Goal: Information Seeking & Learning: Learn about a topic

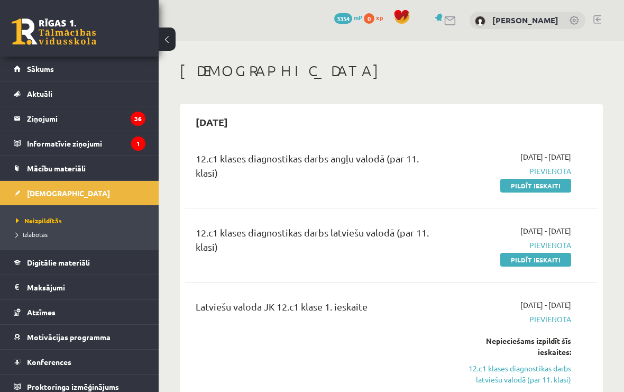
scroll to position [8093, 0]
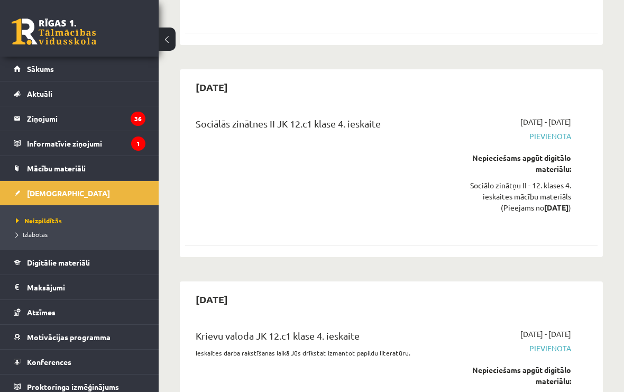
click at [41, 27] on link at bounding box center [54, 32] width 85 height 26
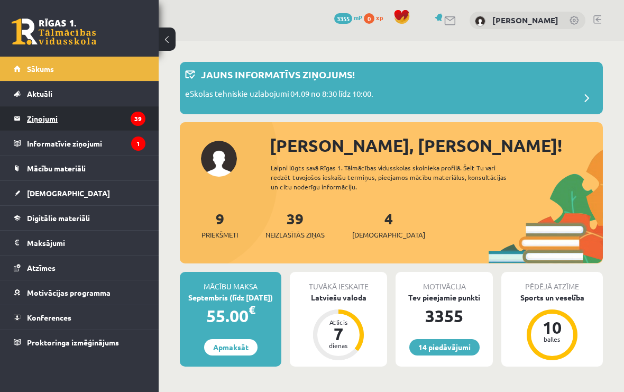
click at [104, 116] on legend "Ziņojumi 39" at bounding box center [86, 118] width 118 height 24
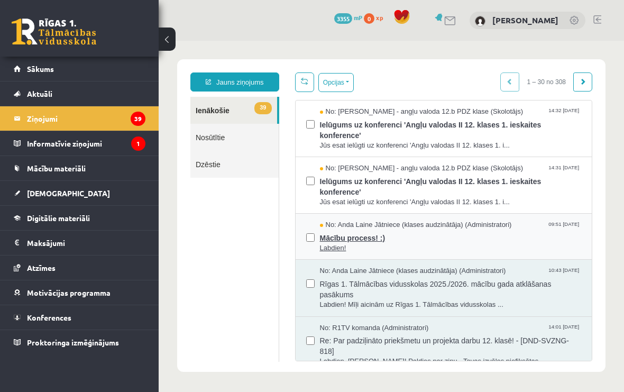
click at [512, 220] on span "No: Anda Laine Jātniece (klases audzinātāja) (Administratori)" at bounding box center [416, 225] width 192 height 10
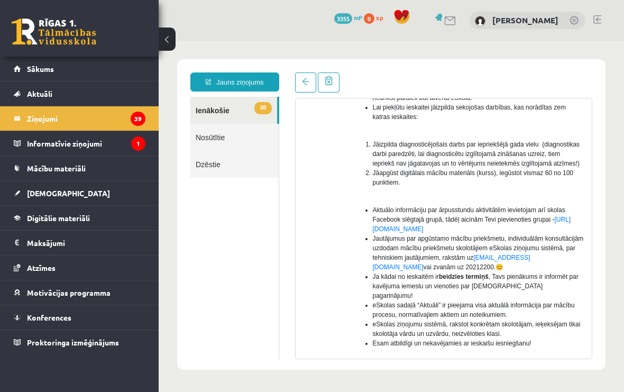
scroll to position [175, 0]
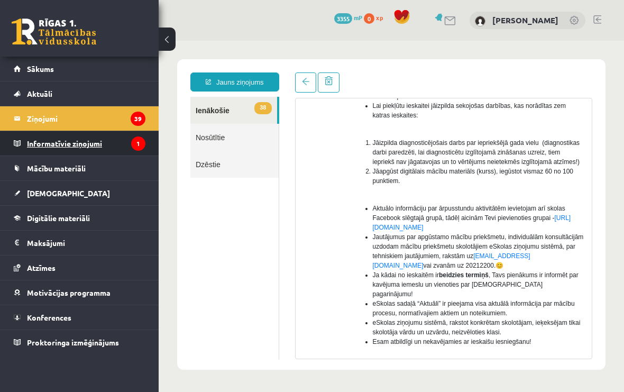
click at [37, 151] on legend "Informatīvie ziņojumi 1" at bounding box center [86, 143] width 118 height 24
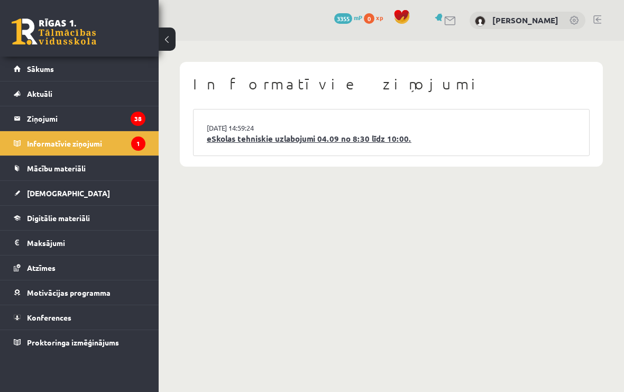
click at [254, 133] on link "eSkolas tehniskie uzlabojumi 04.09 no 8:30 līdz 10:00." at bounding box center [391, 139] width 369 height 12
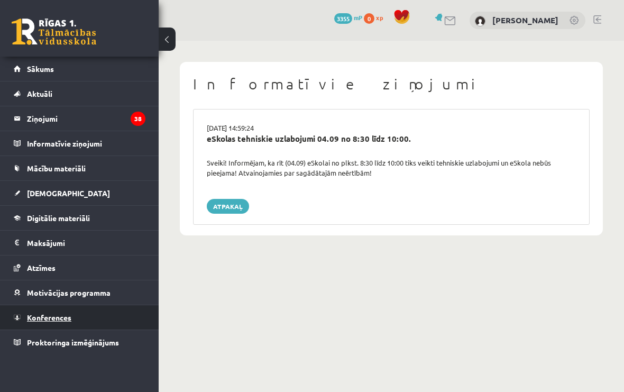
click at [31, 325] on link "Konferences" at bounding box center [80, 317] width 132 height 24
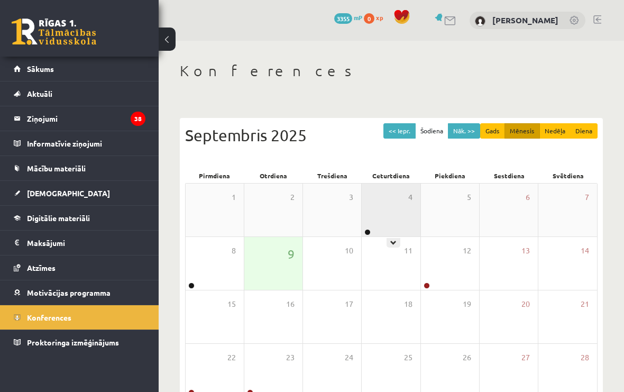
click at [393, 226] on div "4" at bounding box center [391, 209] width 58 height 53
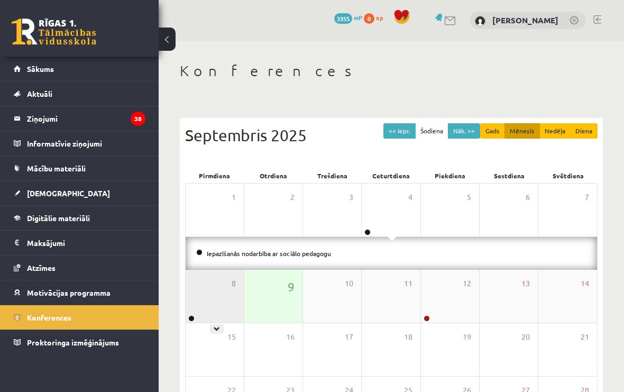
click at [205, 294] on div "8" at bounding box center [215, 296] width 58 height 53
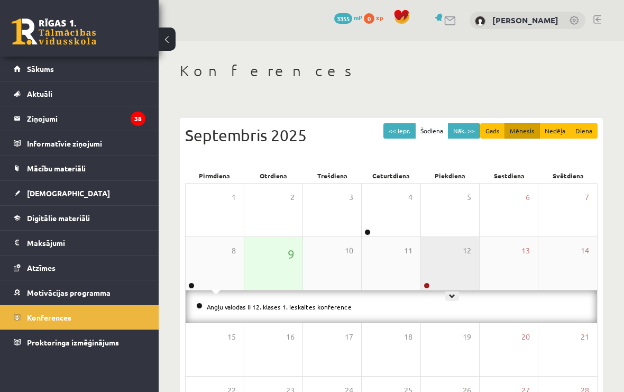
click at [447, 276] on div "12" at bounding box center [450, 263] width 58 height 53
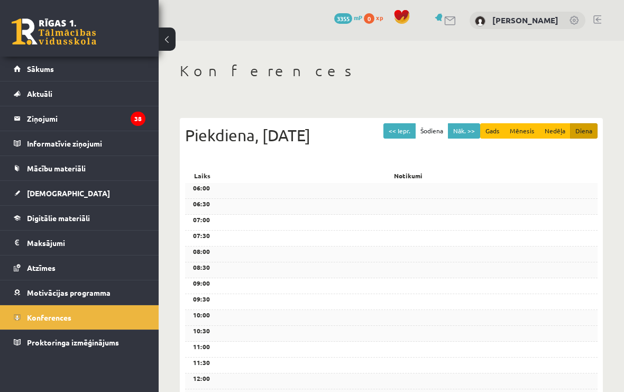
click at [556, 278] on div "08:30" at bounding box center [391, 270] width 412 height 16
click at [34, 323] on link "Konferences" at bounding box center [80, 317] width 132 height 24
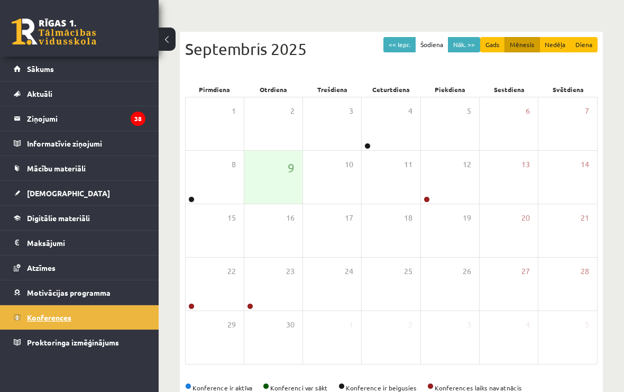
scroll to position [84, 0]
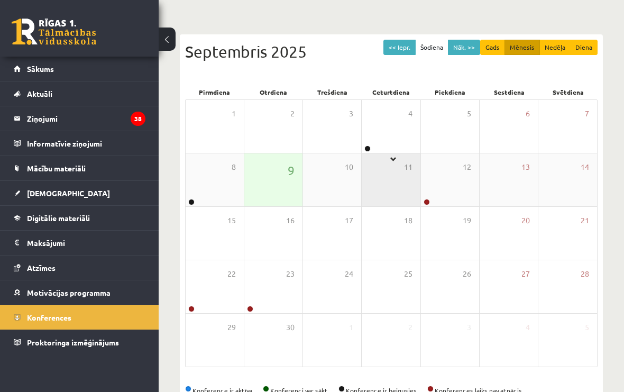
click at [384, 160] on div "11" at bounding box center [391, 179] width 58 height 53
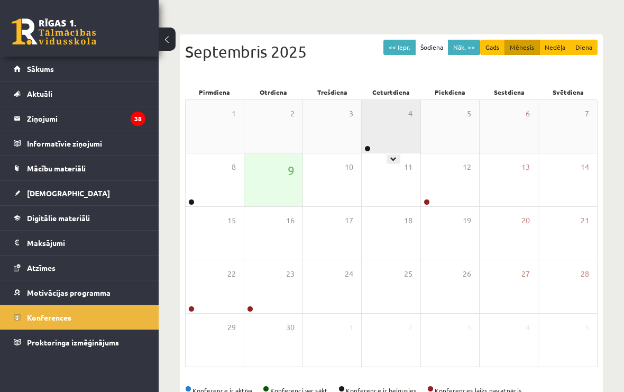
click at [394, 151] on div "4" at bounding box center [391, 126] width 58 height 53
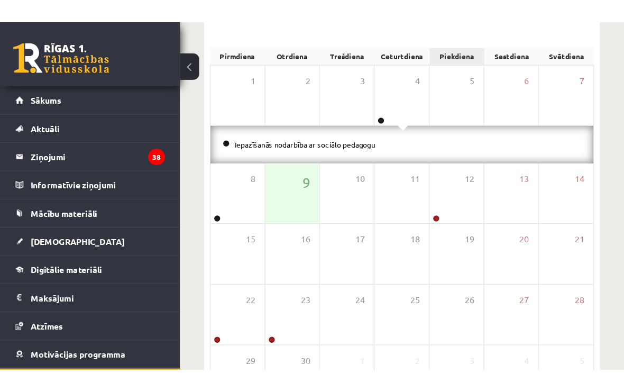
scroll to position [103, 0]
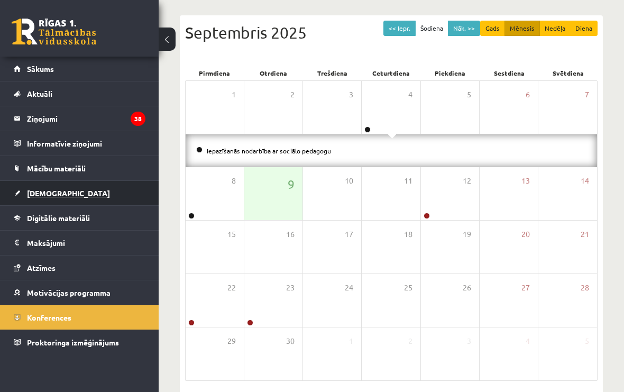
click at [32, 198] on link "[DEMOGRAPHIC_DATA]" at bounding box center [80, 193] width 132 height 24
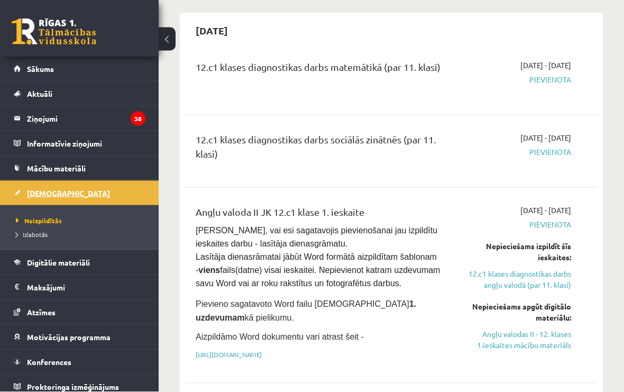
scroll to position [505, 0]
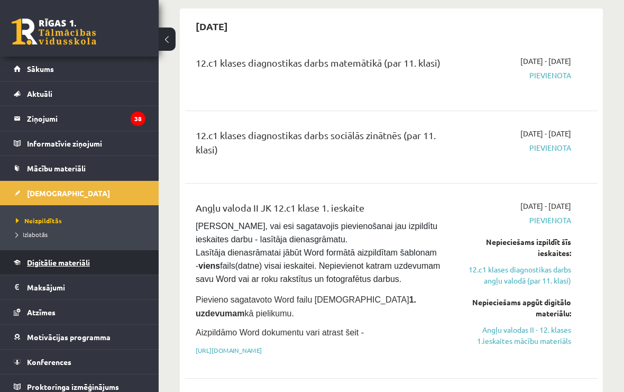
click at [36, 263] on span "Digitālie materiāli" at bounding box center [58, 262] width 63 height 10
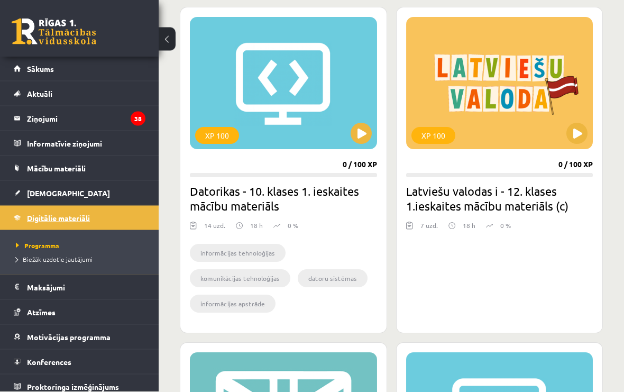
scroll to position [1226, 0]
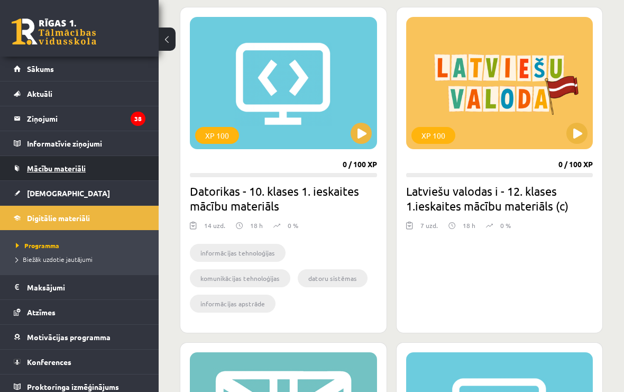
click at [27, 164] on span "Mācību materiāli" at bounding box center [56, 168] width 59 height 10
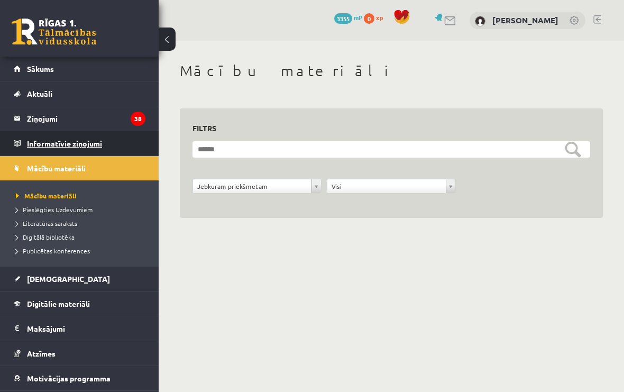
click at [33, 150] on legend "Informatīvie ziņojumi 0" at bounding box center [86, 143] width 118 height 24
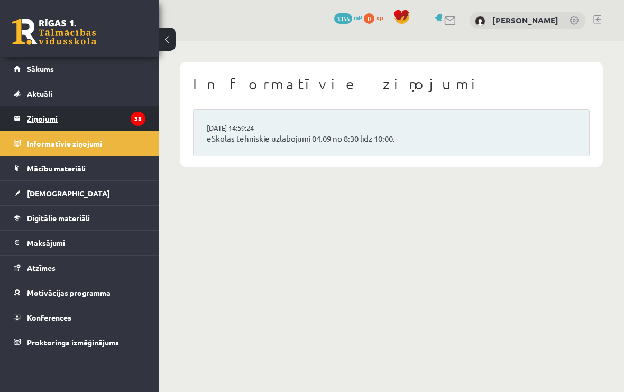
click at [26, 115] on link "Ziņojumi 38" at bounding box center [80, 118] width 132 height 24
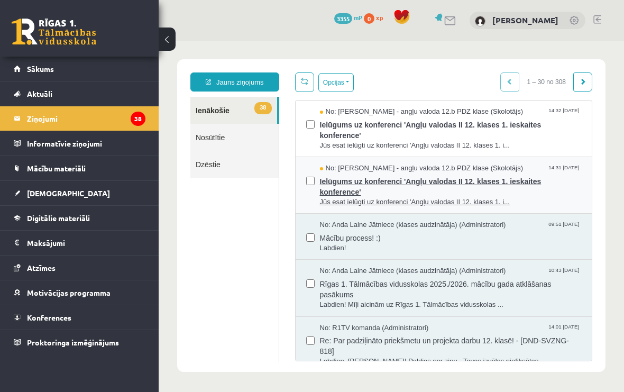
click at [574, 191] on span "Ielūgums uz konferenci 'Angļu valodas II 12. klases 1. ieskaites konference'" at bounding box center [451, 185] width 262 height 24
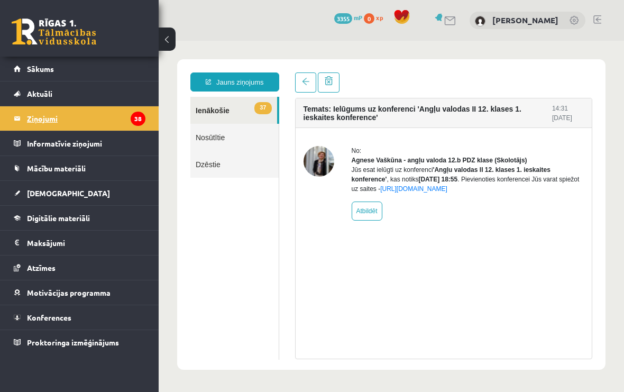
click at [34, 113] on legend "Ziņojumi 38" at bounding box center [86, 118] width 118 height 24
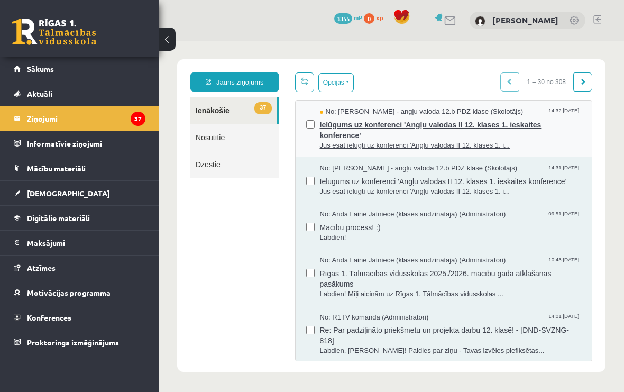
click at [560, 138] on span "Ielūgums uz konferenci 'Angļu valodas II 12. klases 1. ieskaites konference'" at bounding box center [451, 129] width 262 height 24
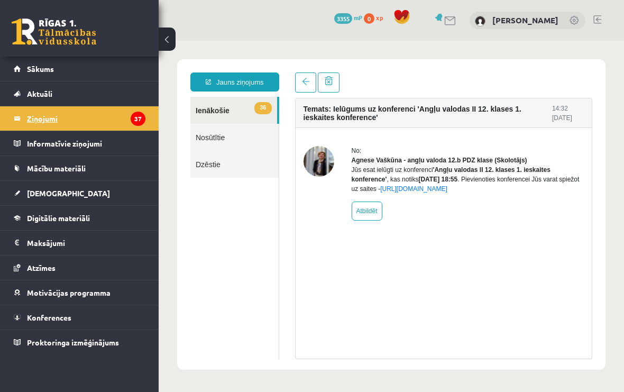
click at [25, 120] on link "Ziņojumi 37" at bounding box center [80, 118] width 132 height 24
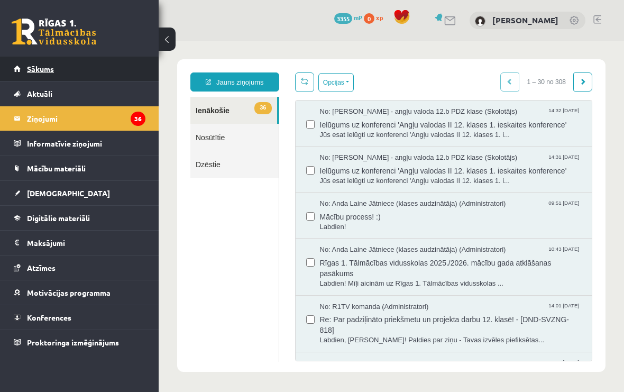
click at [35, 65] on span "Sākums" at bounding box center [40, 69] width 27 height 10
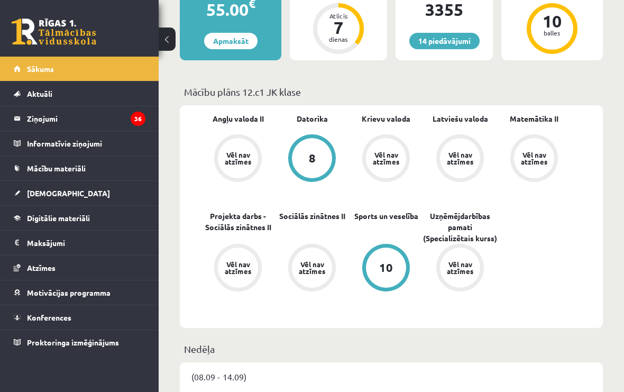
scroll to position [248, 0]
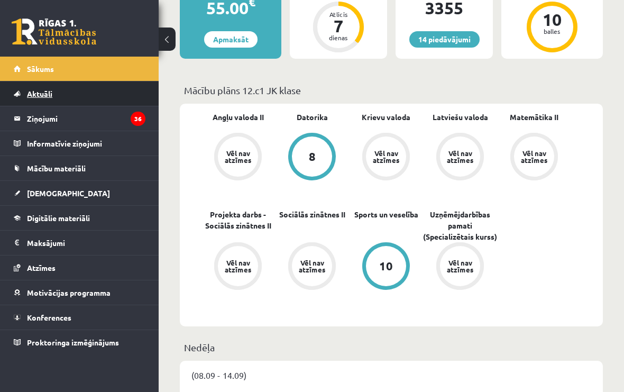
click at [29, 90] on span "Aktuāli" at bounding box center [39, 94] width 25 height 10
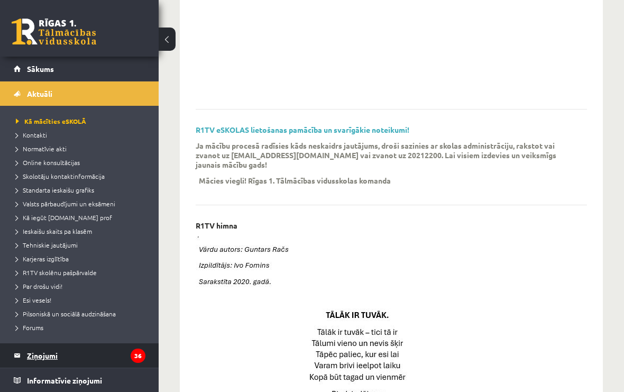
click at [35, 345] on legend "Ziņojumi 36" at bounding box center [86, 355] width 118 height 24
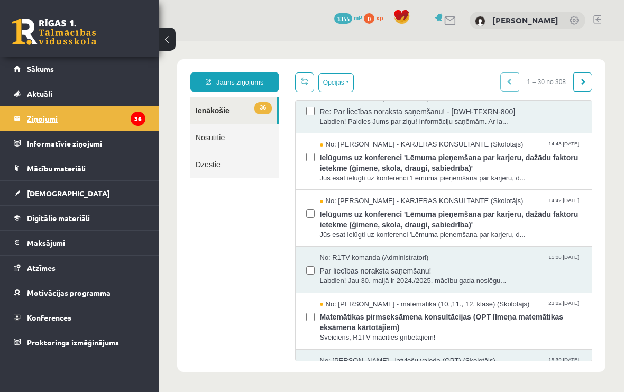
scroll to position [402, 0]
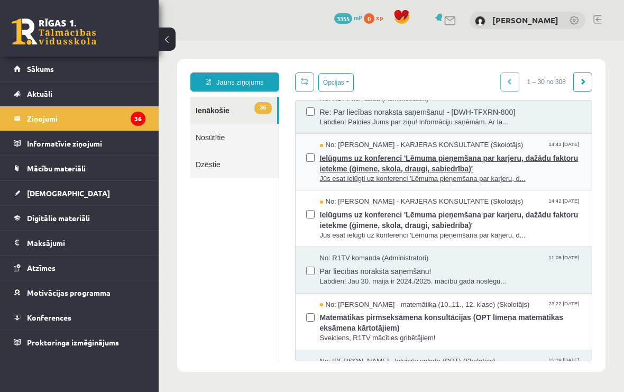
click at [518, 159] on span "Ielūgums uz konferenci 'Lēmuma pieņemšana par karjeru, dažādu faktoru ietekme (…" at bounding box center [451, 162] width 262 height 24
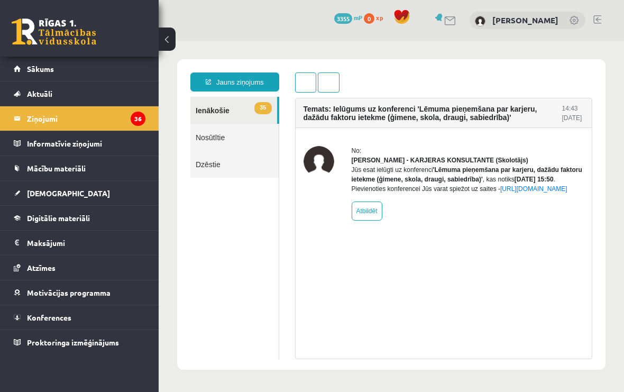
scroll to position [0, 0]
click at [65, 116] on legend "Ziņojumi 36" at bounding box center [86, 118] width 118 height 24
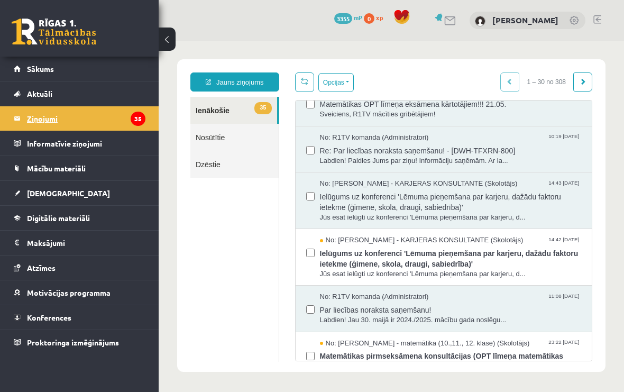
scroll to position [367, 0]
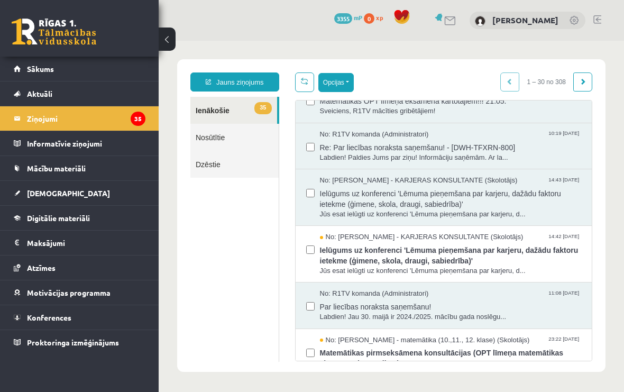
click at [354, 87] on button "Opcijas" at bounding box center [335, 82] width 35 height 19
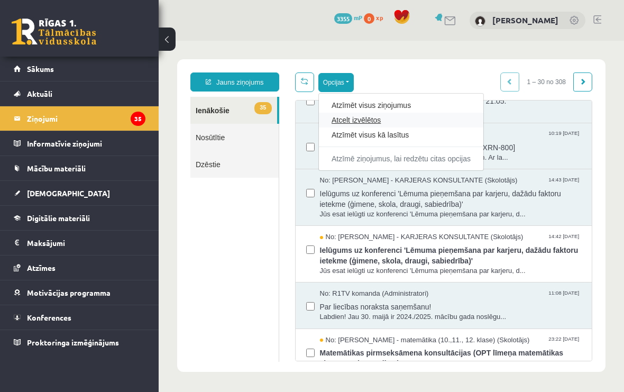
click at [455, 123] on link "Atcelt izvēlētos" at bounding box center [400, 120] width 139 height 11
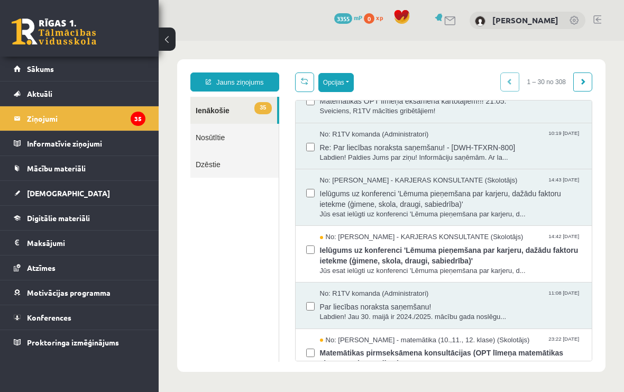
click at [341, 76] on button "Opcijas" at bounding box center [335, 82] width 35 height 19
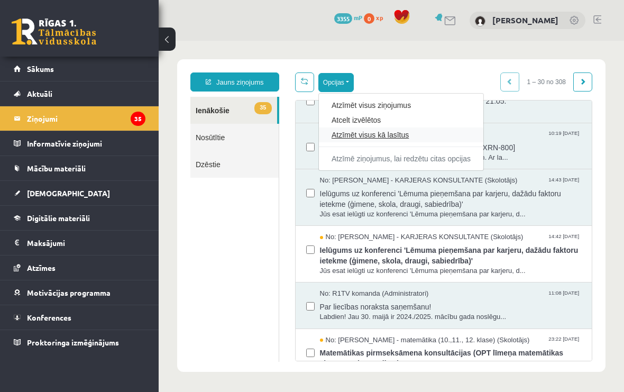
click at [393, 132] on link "Atzīmēt visus kā lasītus" at bounding box center [400, 135] width 139 height 11
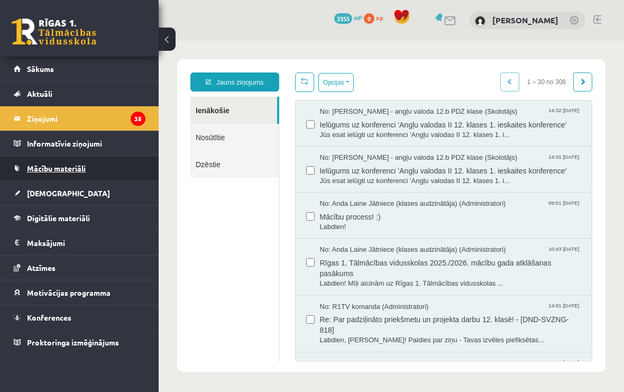
scroll to position [0, 0]
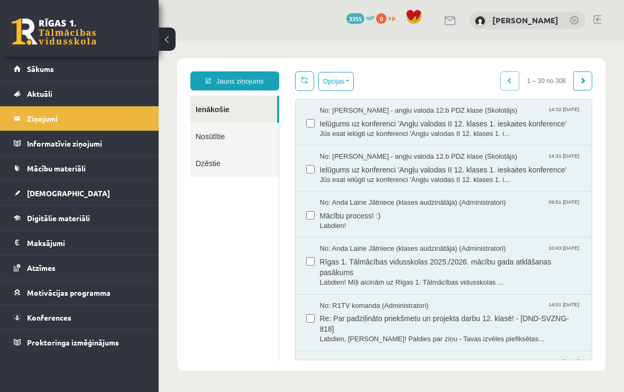
scroll to position [19, 0]
click at [345, 77] on button "Opcijas" at bounding box center [335, 81] width 35 height 19
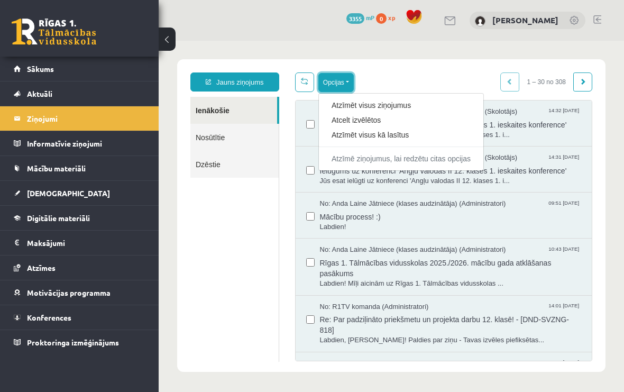
scroll to position [0, 0]
click at [445, 75] on div "Opcijas Atzīmēt visus ziņojumus Atcelt izvēlētos Atzīmēt visus kā lasītus Atzīm…" at bounding box center [444, 82] width 298 height 20
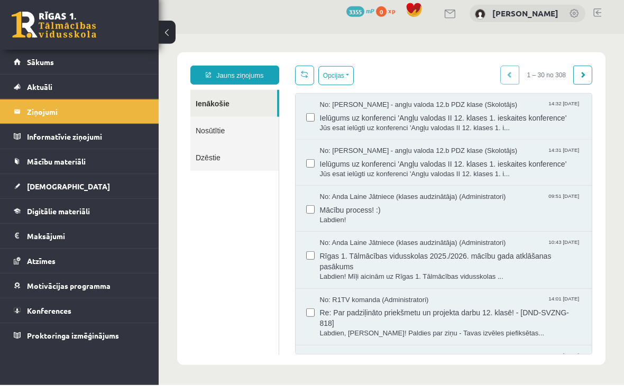
scroll to position [19, 0]
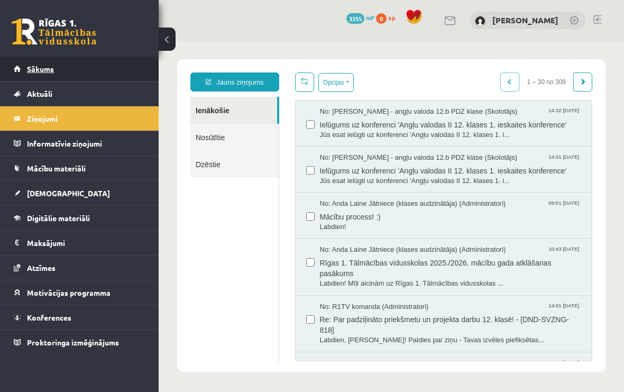
click at [40, 61] on link "Sākums" at bounding box center [80, 69] width 132 height 24
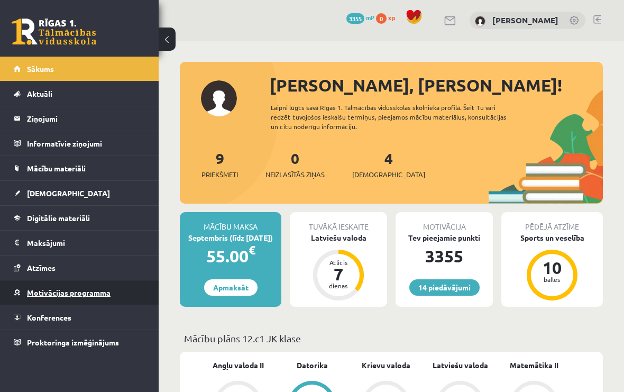
click at [49, 290] on span "Motivācijas programma" at bounding box center [69, 293] width 84 height 10
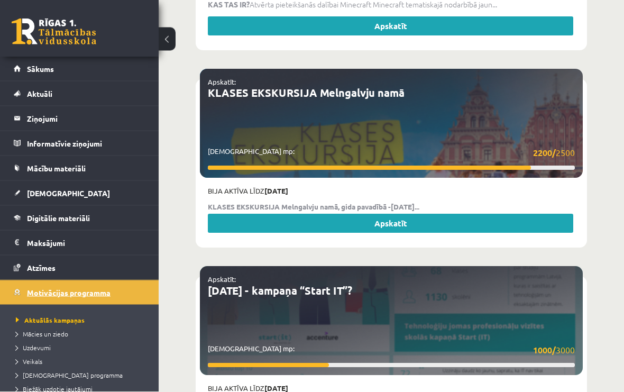
scroll to position [4130, 0]
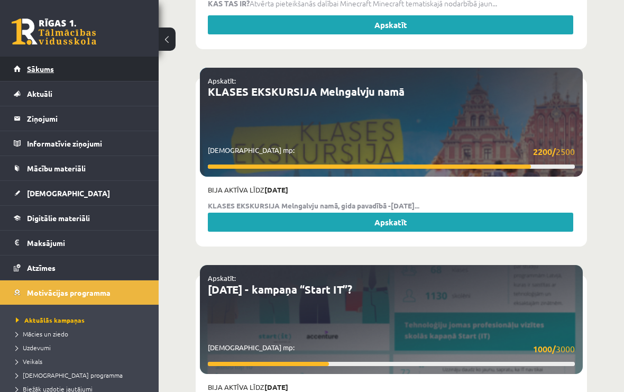
click at [43, 75] on link "Sākums" at bounding box center [80, 69] width 132 height 24
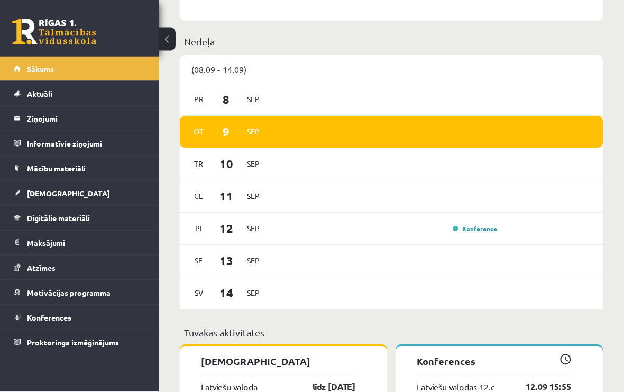
scroll to position [553, 0]
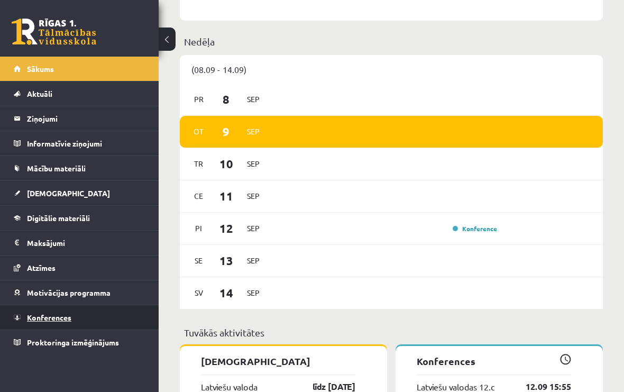
click at [29, 317] on span "Konferences" at bounding box center [49, 317] width 44 height 10
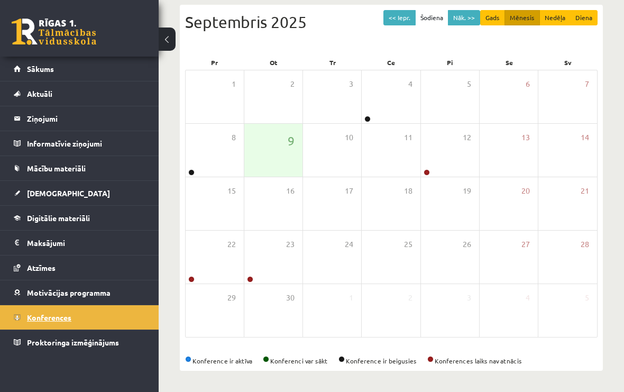
scroll to position [94, 0]
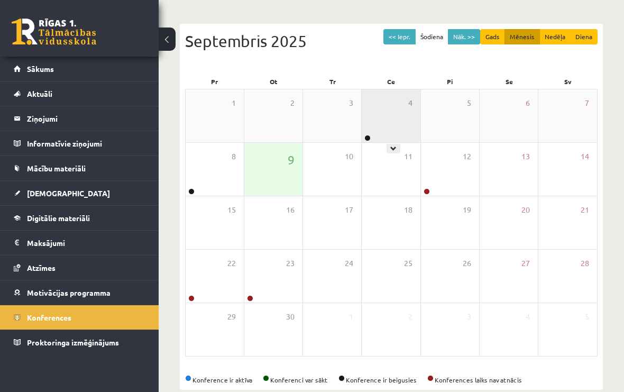
click at [394, 131] on div "4" at bounding box center [391, 115] width 58 height 53
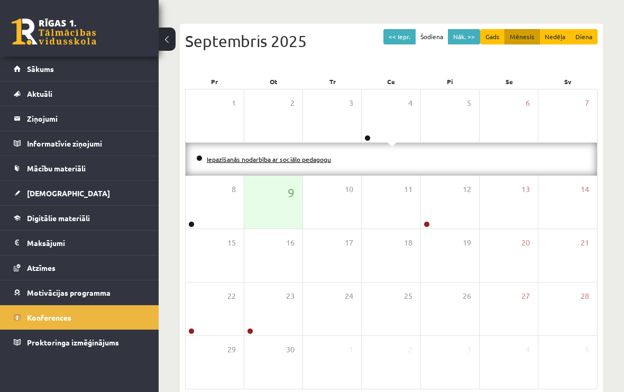
click at [307, 160] on link "Iepazīšanās nodarbība ar sociālo pedagogu" at bounding box center [269, 159] width 124 height 8
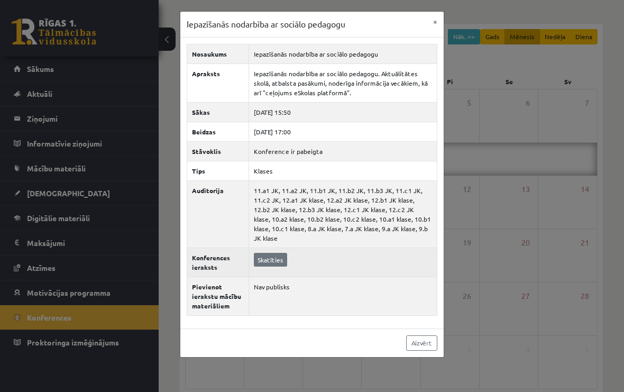
click at [254, 255] on link "Skatīties" at bounding box center [270, 260] width 33 height 14
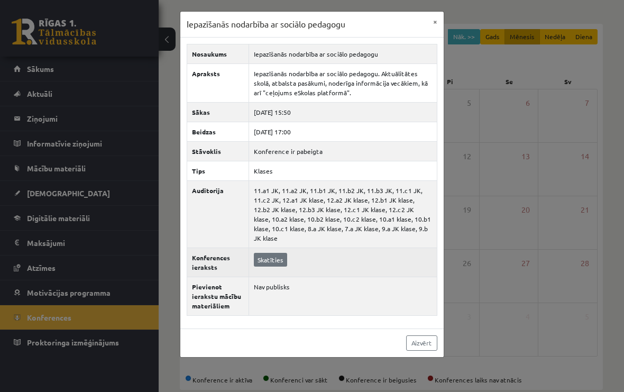
scroll to position [113, 0]
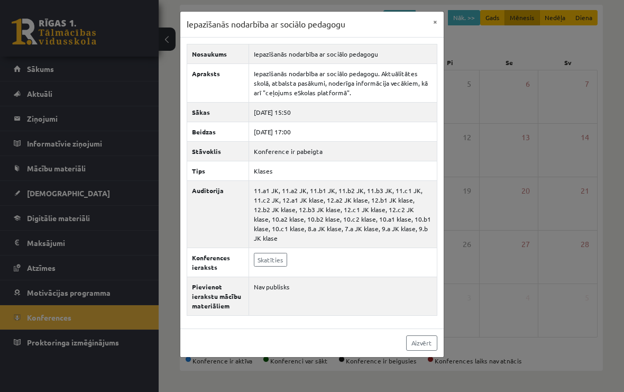
click at [509, 205] on div "Iepazīšanās nodarbība ar sociālo pedagogu × Nosaukums Iepazīšanās nodarbība ar …" at bounding box center [312, 196] width 624 height 392
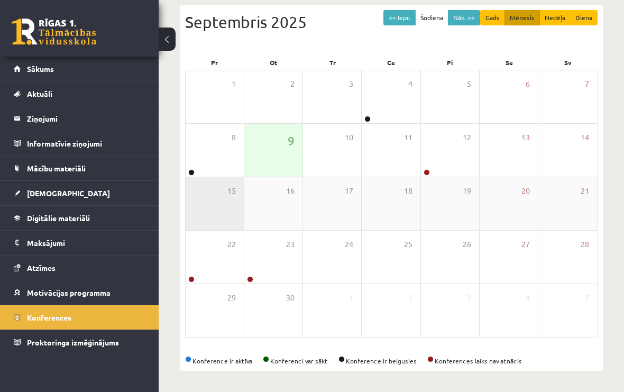
click at [211, 177] on div "15" at bounding box center [215, 203] width 58 height 53
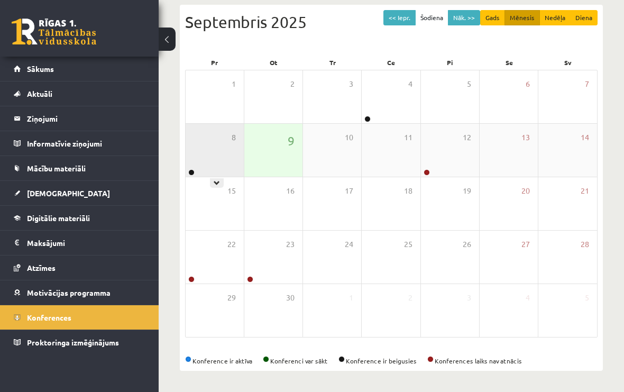
click at [199, 152] on div "8" at bounding box center [215, 150] width 58 height 53
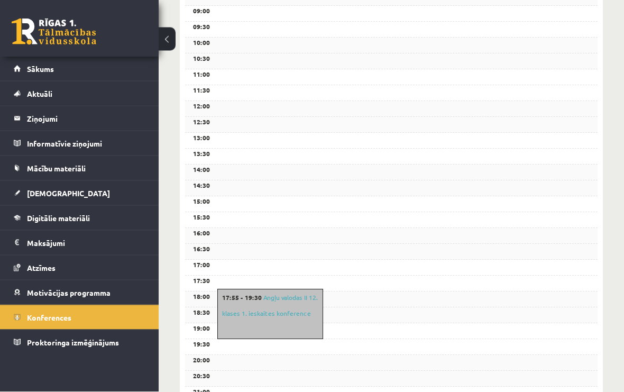
scroll to position [334, 0]
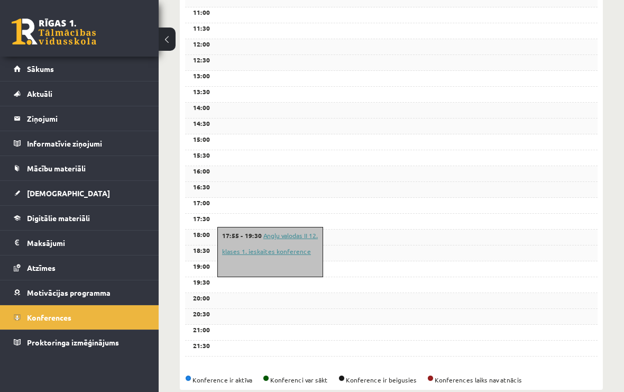
click at [234, 253] on link "Angļu valodas II 12. klases 1. ieskaites konference" at bounding box center [270, 243] width 96 height 24
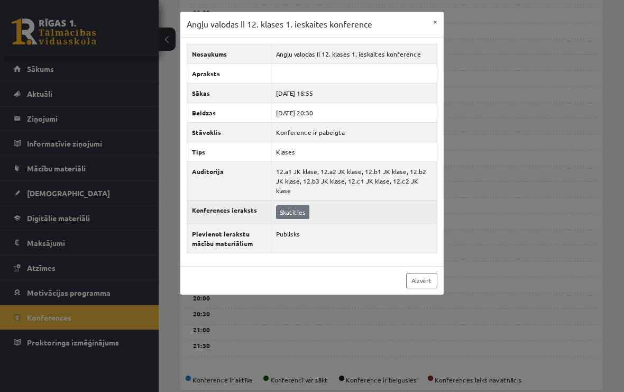
click at [276, 205] on link "Skatīties" at bounding box center [292, 212] width 33 height 14
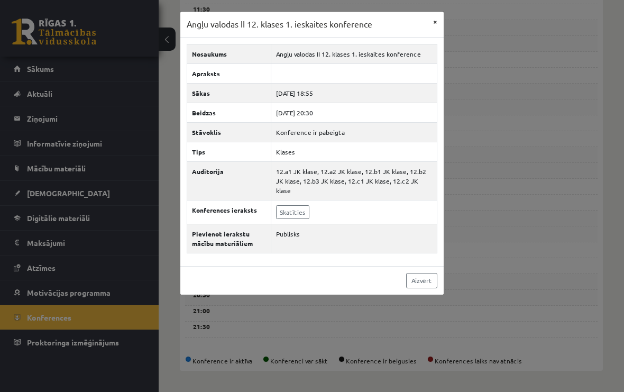
click at [438, 16] on button "×" at bounding box center [435, 22] width 17 height 20
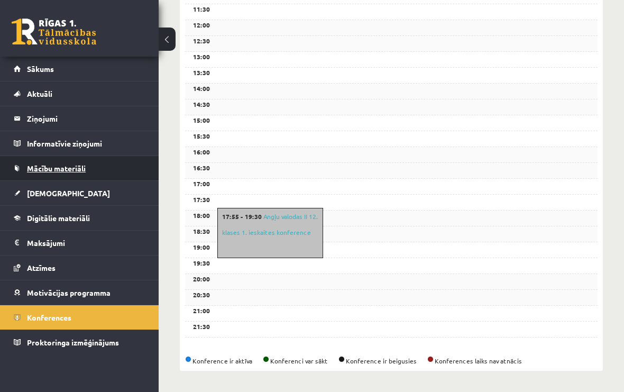
click at [33, 162] on link "Mācību materiāli" at bounding box center [80, 168] width 132 height 24
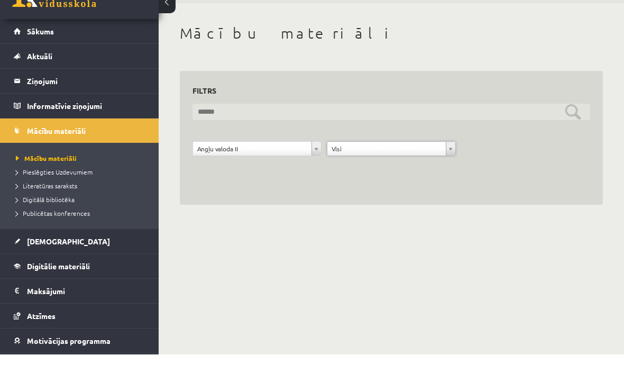
click at [569, 141] on input "text" at bounding box center [390, 149] width 397 height 16
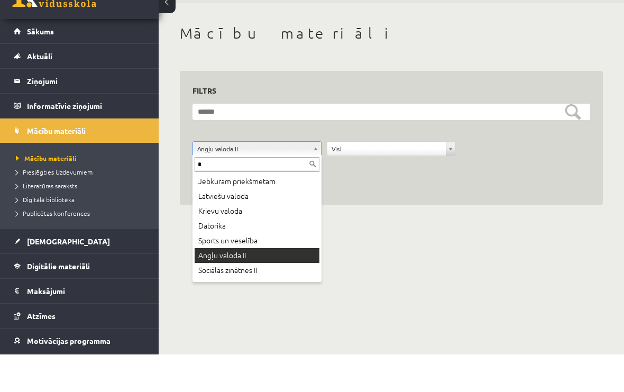
type input "*"
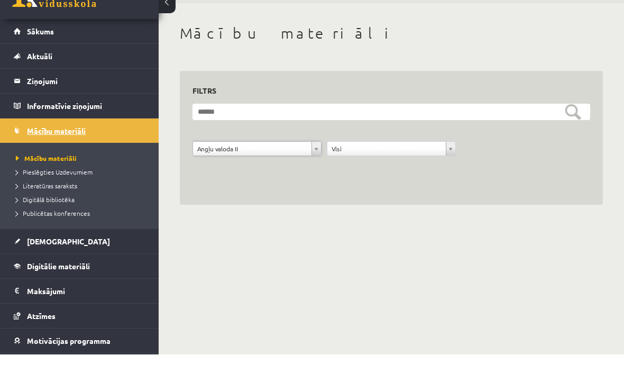
click at [24, 156] on link "Mācību materiāli" at bounding box center [80, 168] width 132 height 24
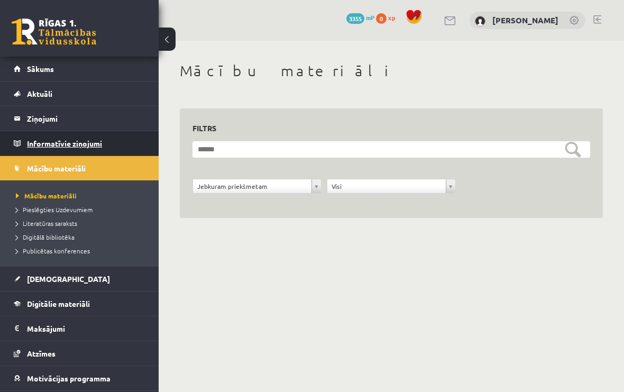
click at [33, 139] on legend "Informatīvie ziņojumi 0" at bounding box center [86, 143] width 118 height 24
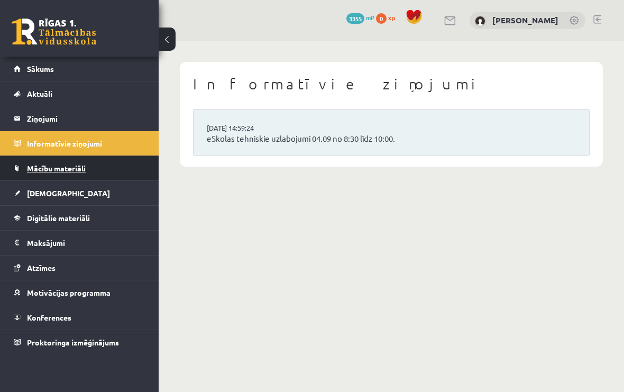
click at [39, 169] on span "Mācību materiāli" at bounding box center [56, 168] width 59 height 10
